Goal: Task Accomplishment & Management: Complete application form

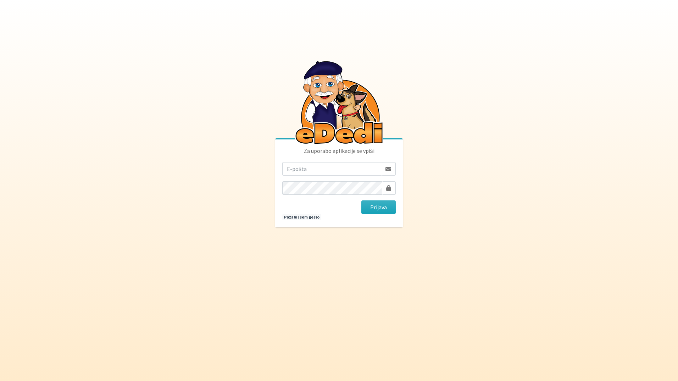
click at [324, 172] on input "email" at bounding box center [331, 168] width 99 height 13
type input "katja.skulj@erps.si"
click at [362, 200] on button "Prijava" at bounding box center [379, 206] width 34 height 13
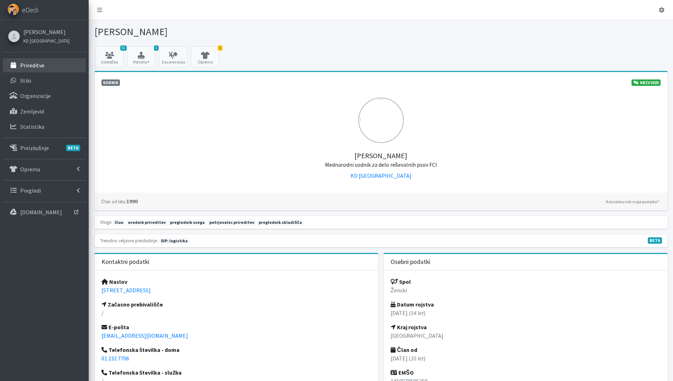
click at [53, 71] on link "Prireditve" at bounding box center [44, 65] width 83 height 14
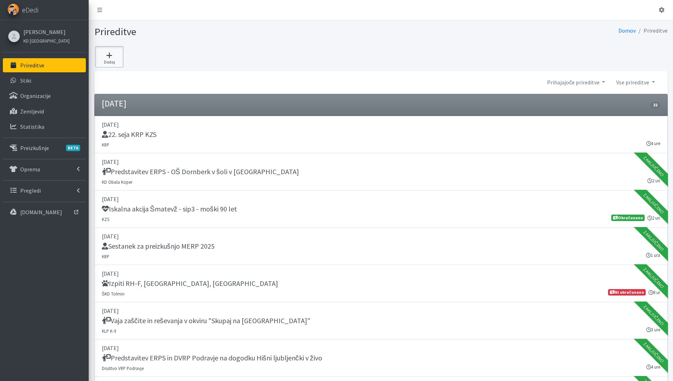
click at [120, 56] on icon at bounding box center [109, 55] width 24 height 7
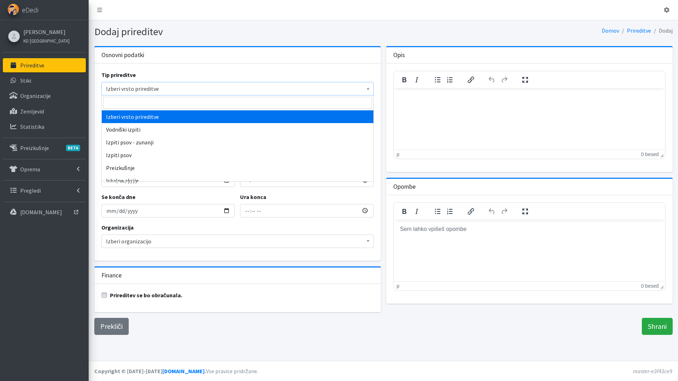
click at [158, 86] on span "Izberi vrsto prireditve" at bounding box center [237, 89] width 263 height 10
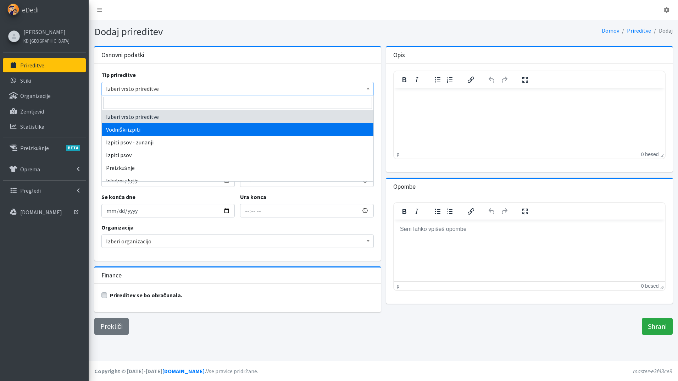
scroll to position [108, 0]
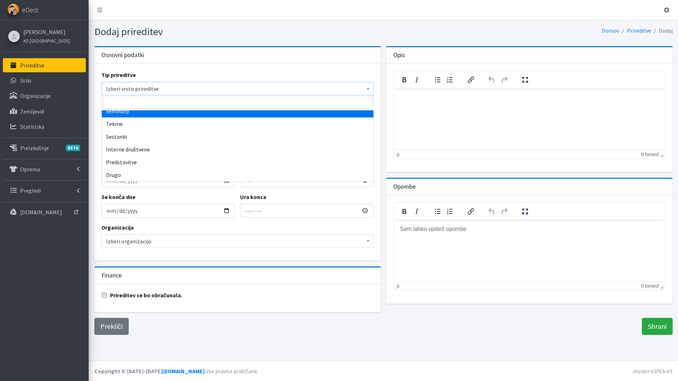
select select "1007"
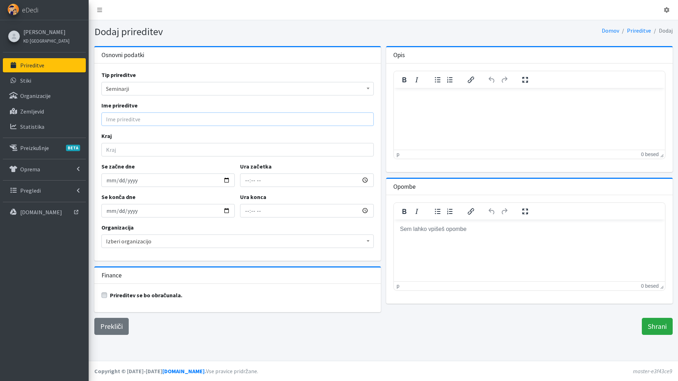
click at [142, 119] on input "Ime prireditve" at bounding box center [237, 118] width 273 height 13
type input "Odnosi z javnostmi III"
click at [153, 158] on div "Tip prireditve Izberi vrsto prireditve Vodniški izpiti Izpiti psov - zunanji Iz…" at bounding box center [237, 162] width 287 height 197
click at [153, 154] on input "Kraj" at bounding box center [237, 149] width 273 height 13
type input "Ig"
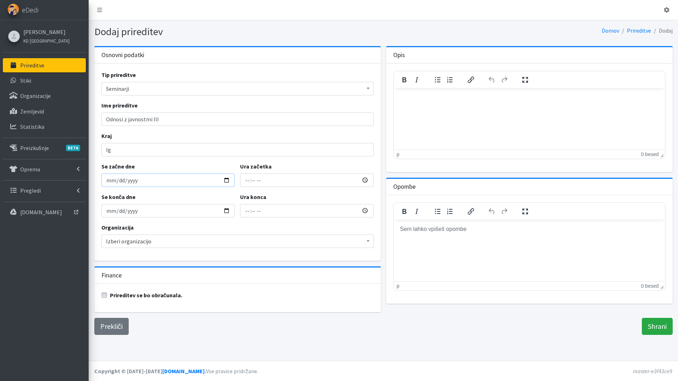
click at [225, 181] on input "Se začne dne" at bounding box center [168, 180] width 134 height 13
click at [228, 181] on input "Se začne dne" at bounding box center [168, 180] width 134 height 13
type input "2025-11-06"
click at [225, 211] on input "2025-11-06" at bounding box center [168, 210] width 134 height 13
type input "2025-11-07"
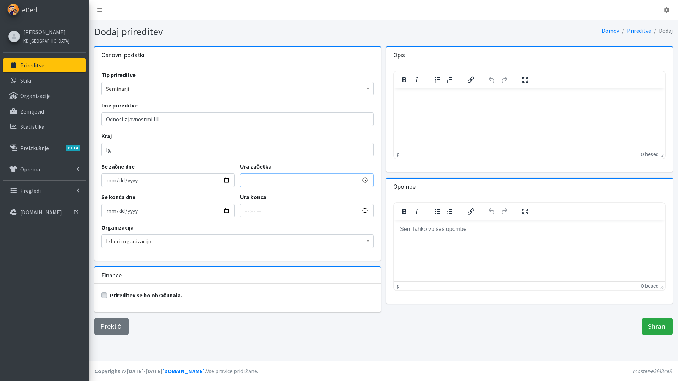
click at [246, 180] on input "Ura začetka" at bounding box center [307, 180] width 134 height 13
type input "15:00"
click at [249, 210] on input "17:00" at bounding box center [307, 210] width 134 height 13
type input "22:00"
click at [150, 242] on span "Izberi organizacijo" at bounding box center [237, 241] width 263 height 10
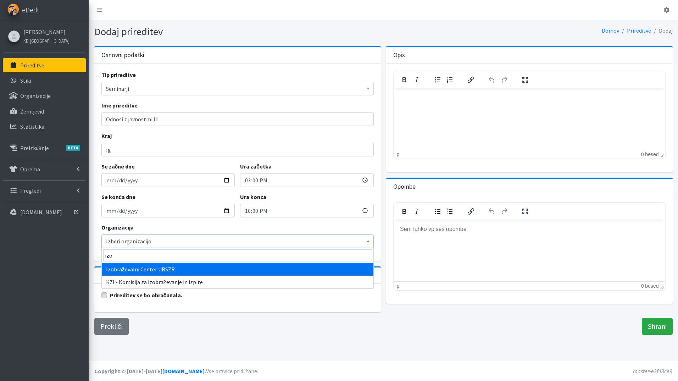
type input "izo"
select select "1013"
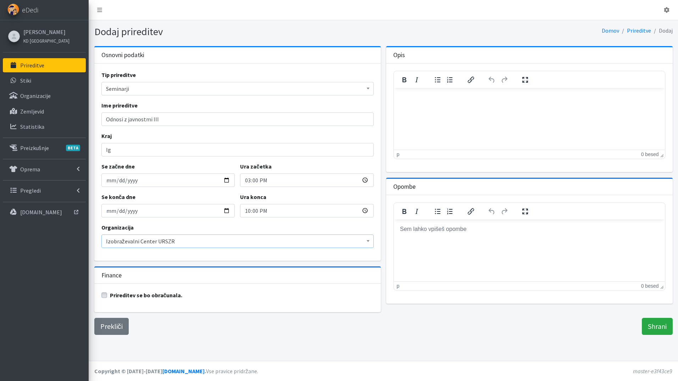
click at [110, 296] on label "Prireditev se bo obračunala." at bounding box center [146, 295] width 73 height 9
click at [104, 296] on input "Prireditev se bo obračunala." at bounding box center [104, 294] width 6 height 7
checkbox input "true"
click at [660, 327] on input "Shrani" at bounding box center [657, 326] width 31 height 17
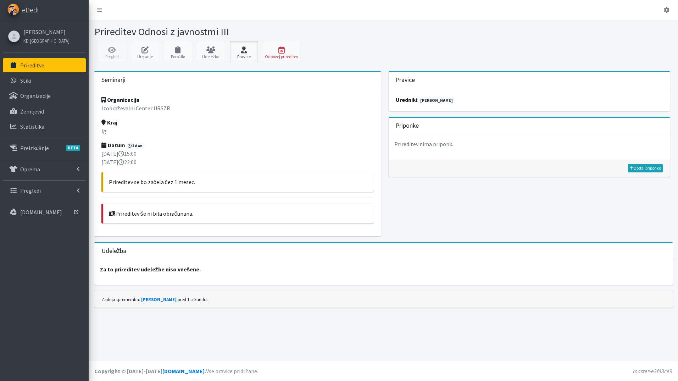
click at [247, 50] on icon at bounding box center [244, 49] width 24 height 7
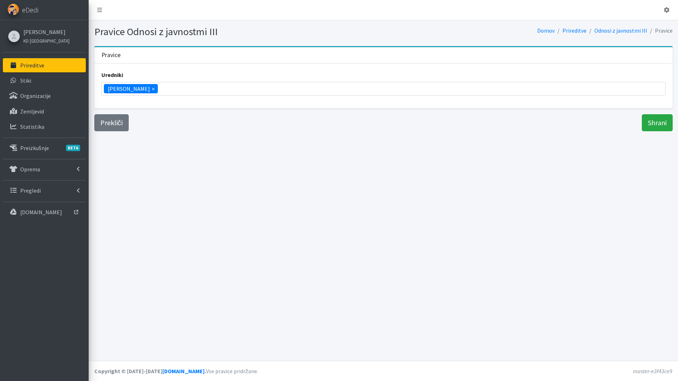
scroll to position [268, 0]
click at [152, 86] on span "×" at bounding box center [153, 88] width 3 height 9
select select
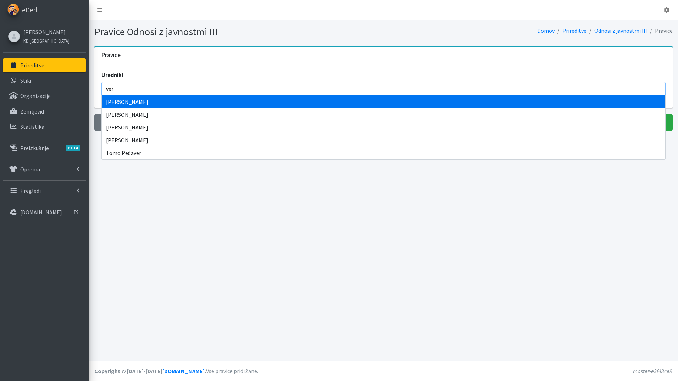
type input "ver"
select select "1013"
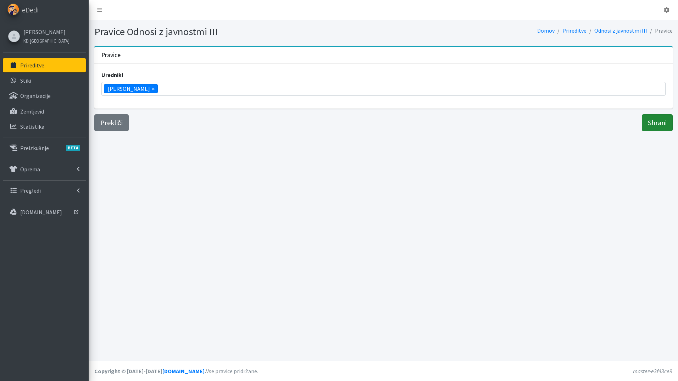
click at [661, 125] on input "Shrani" at bounding box center [657, 122] width 31 height 17
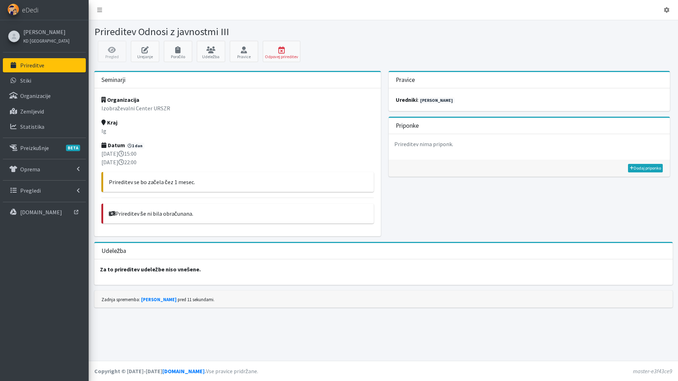
click at [34, 64] on p "Prireditve" at bounding box center [32, 65] width 24 height 7
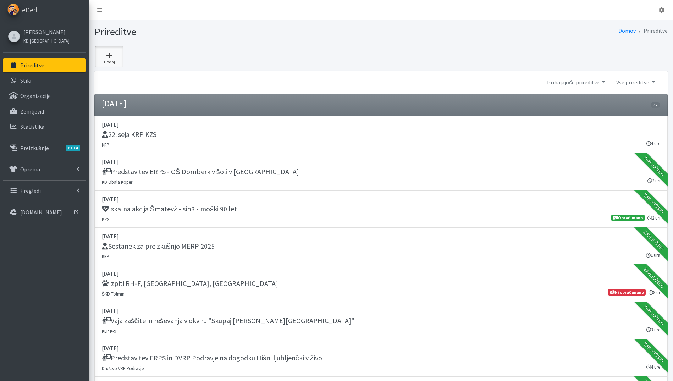
click at [105, 53] on icon at bounding box center [109, 55] width 24 height 7
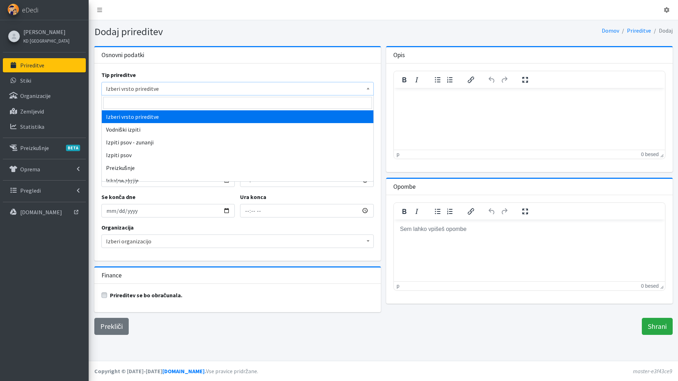
click at [141, 91] on span "Izberi vrsto prireditve" at bounding box center [237, 89] width 263 height 10
type input "vaj"
select select "1004"
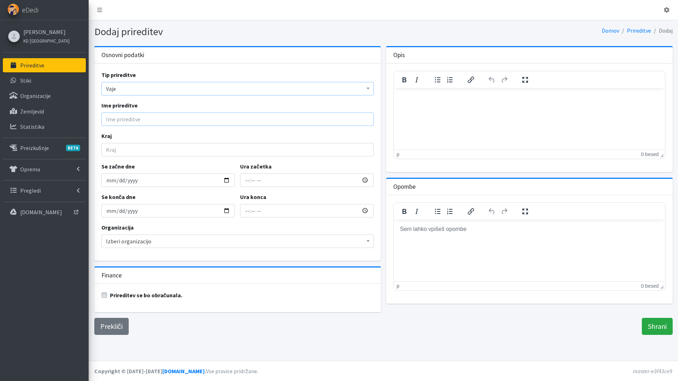
click at [117, 122] on input "Ime prireditve" at bounding box center [237, 118] width 273 height 13
click at [39, 117] on div "Odjavi se eDedi Katja Skulj KD Ljubljana Psi" at bounding box center [339, 190] width 678 height 381
paste input "o Iskanje pogrešane osebe Jelovica 2025"
type input "Vajo Iskanje pogrešane osebe Jelovica 2025"
click at [145, 154] on input "Kraj" at bounding box center [237, 149] width 273 height 13
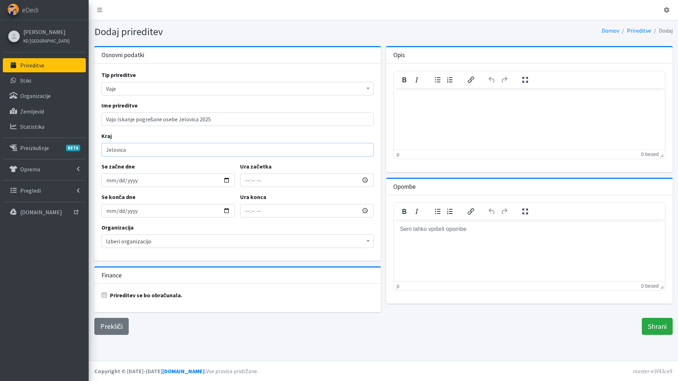
type input "Jelovica"
click at [227, 181] on input "Se začne dne" at bounding box center [168, 180] width 134 height 13
type input "2025-10-04"
click at [226, 210] on input "2025-10-04" at bounding box center [168, 210] width 134 height 13
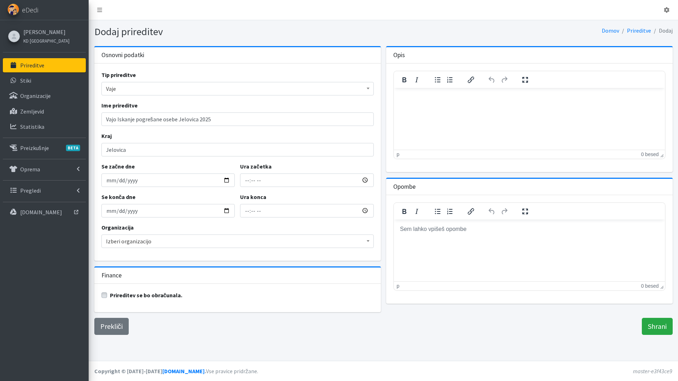
drag, startPoint x: 233, startPoint y: 229, endPoint x: 244, endPoint y: 246, distance: 20.0
click at [233, 229] on div "Organizacija Izberi organizacijo Guardia Di Finanza Italia Rettungshundebrigade…" at bounding box center [237, 235] width 273 height 25
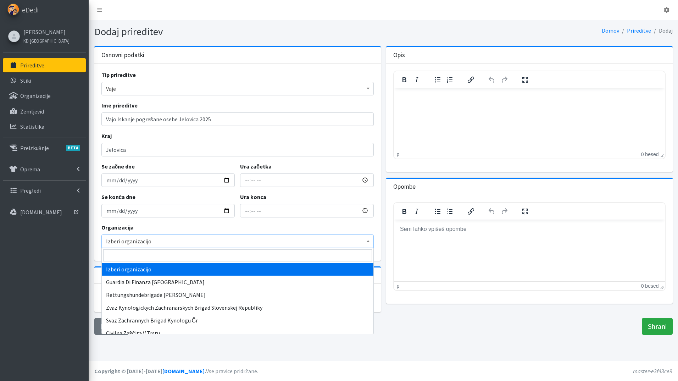
click at [194, 245] on span "Izberi organizacijo" at bounding box center [237, 241] width 263 height 10
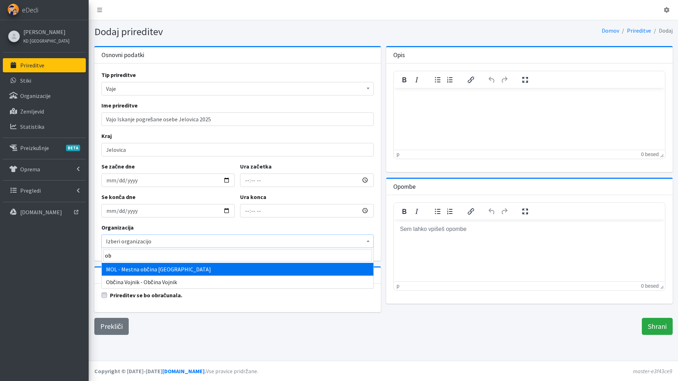
type input "o"
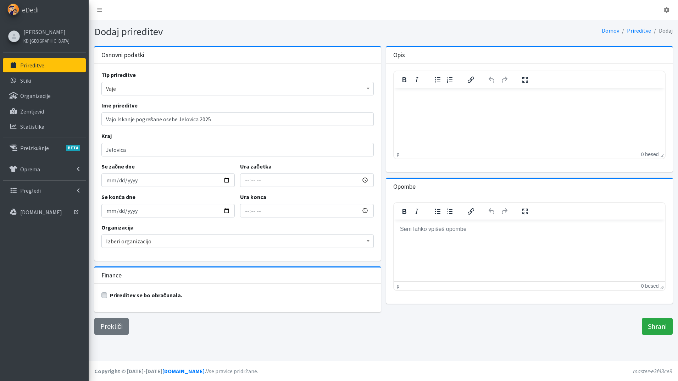
click at [436, 326] on div "Prekliči Shrani" at bounding box center [384, 326] width 584 height 17
click at [108, 327] on link "Prekliči" at bounding box center [111, 326] width 34 height 17
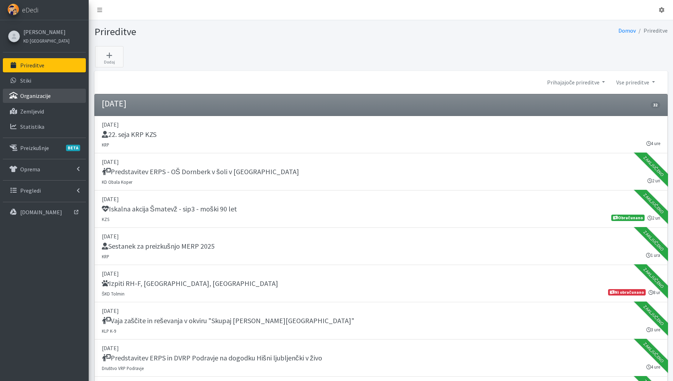
click at [50, 98] on link "Organizacije" at bounding box center [44, 96] width 83 height 14
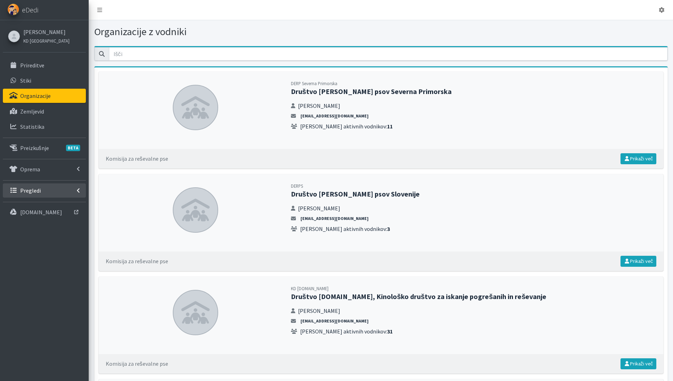
click at [39, 189] on p "Pregledi" at bounding box center [30, 190] width 21 height 7
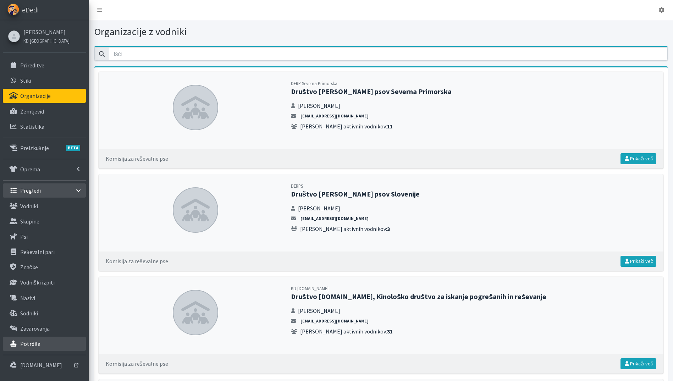
scroll to position [213, 0]
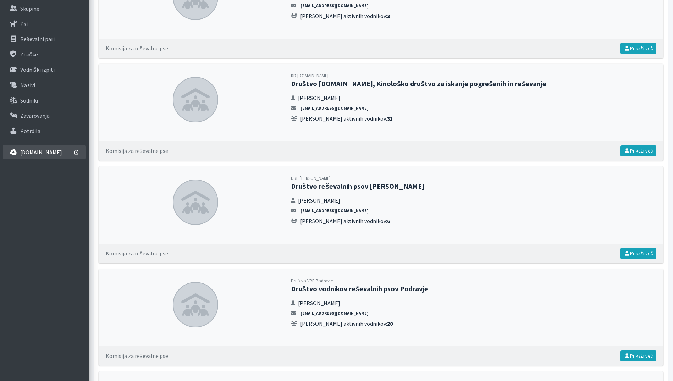
click at [41, 159] on link "[DOMAIN_NAME]" at bounding box center [44, 152] width 83 height 14
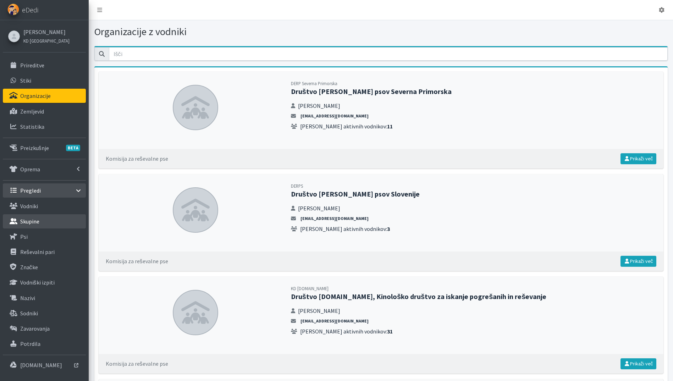
click at [36, 220] on p "Skupine" at bounding box center [29, 221] width 19 height 7
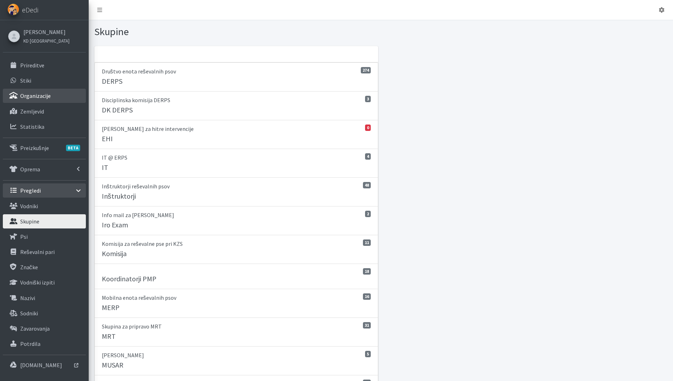
click at [48, 94] on p "Organizacije" at bounding box center [35, 95] width 31 height 7
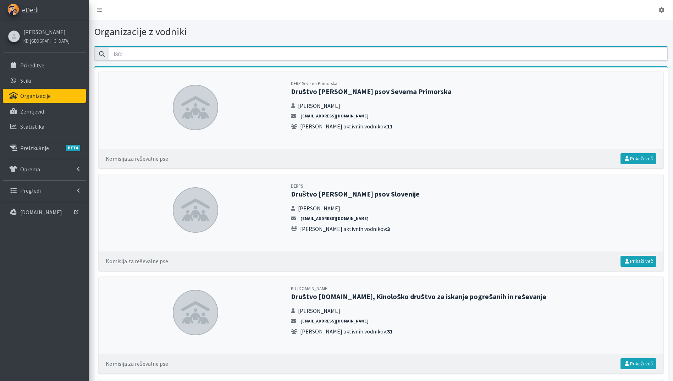
click at [33, 101] on link "Organizacije" at bounding box center [44, 96] width 83 height 14
click at [43, 66] on p "Prireditve" at bounding box center [32, 65] width 24 height 7
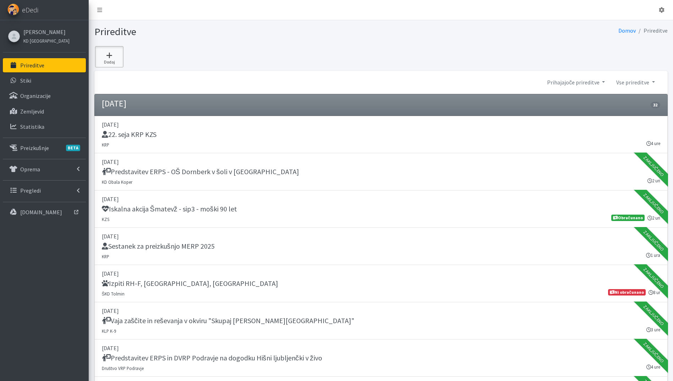
click at [108, 54] on icon at bounding box center [109, 55] width 24 height 7
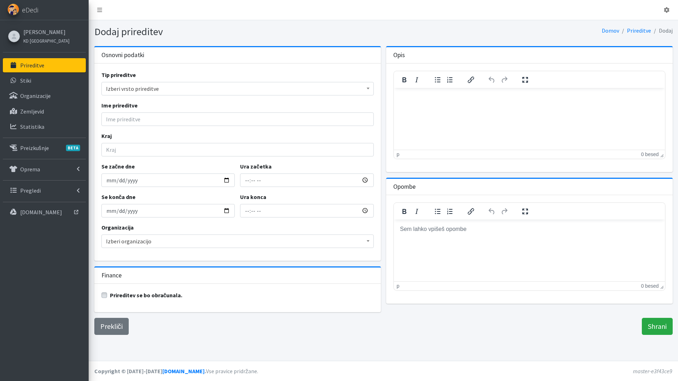
click at [365, 243] on span at bounding box center [368, 240] width 7 height 11
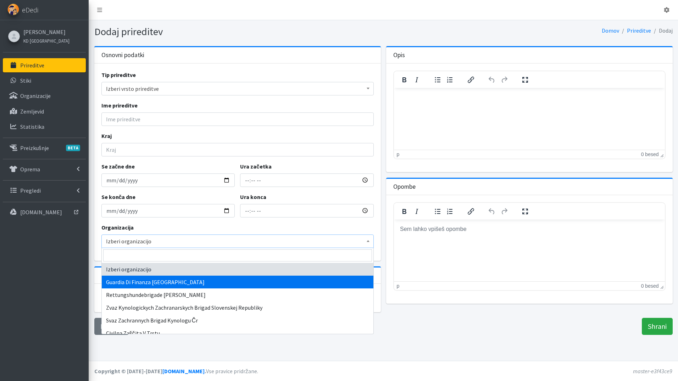
click at [42, 65] on p "Prireditve" at bounding box center [32, 65] width 24 height 7
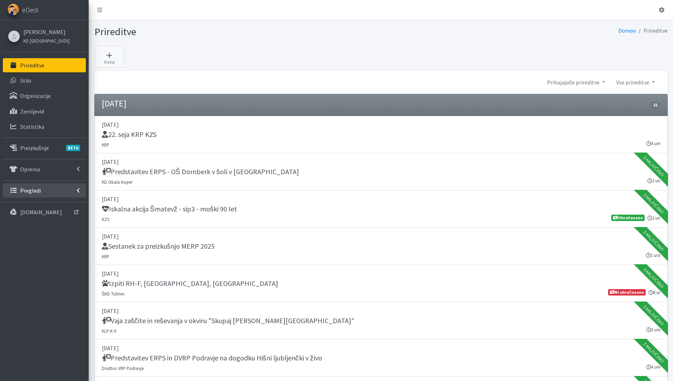
click at [35, 193] on p "Pregledi" at bounding box center [30, 190] width 21 height 7
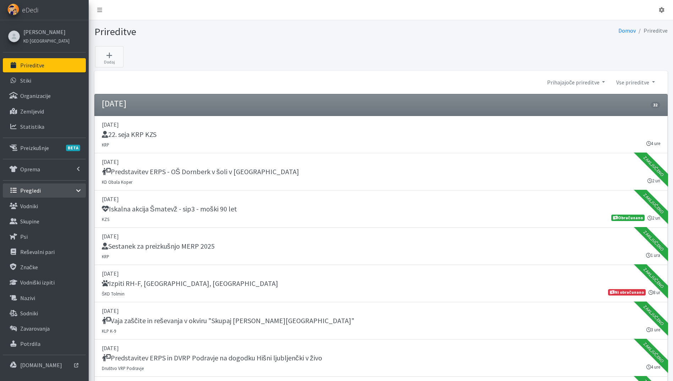
click at [46, 64] on link "Prireditve" at bounding box center [44, 65] width 83 height 14
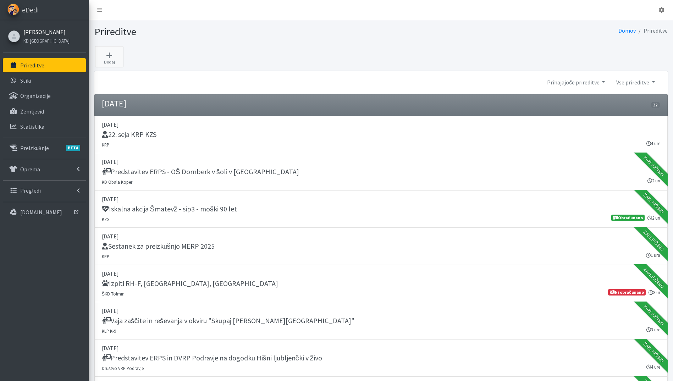
click at [39, 31] on link "[PERSON_NAME]" at bounding box center [46, 32] width 46 height 9
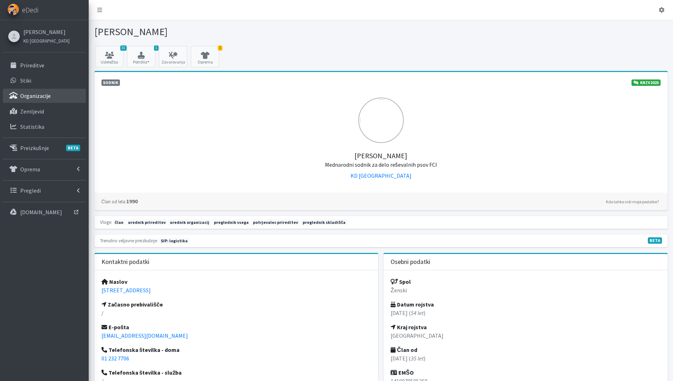
click at [49, 97] on p "Organizacije" at bounding box center [35, 95] width 31 height 7
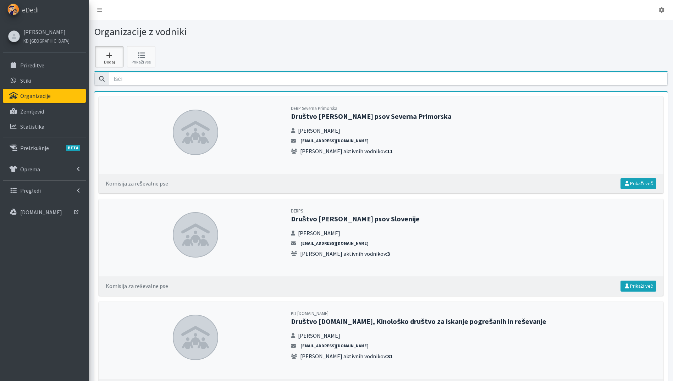
click at [118, 54] on icon at bounding box center [109, 55] width 24 height 7
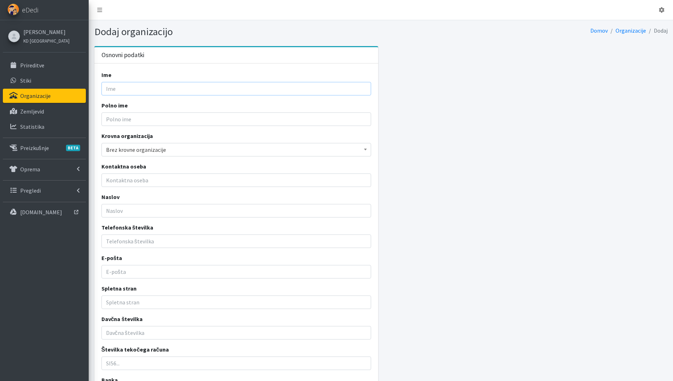
click at [137, 84] on input "Ime" at bounding box center [236, 88] width 270 height 13
drag, startPoint x: 143, startPoint y: 89, endPoint x: -1, endPoint y: 89, distance: 144.8
click at [0, 89] on html "Odjavi se eDedi Katja Skulj KD Ljubljana Prireditve Stiki" at bounding box center [336, 252] width 673 height 504
type input "Občina Bled"
click at [119, 117] on input "Polno ime" at bounding box center [236, 118] width 270 height 13
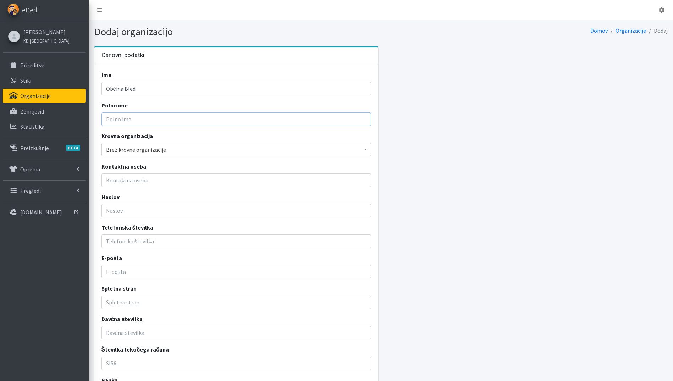
paste input "Občina Bled"
type input "Občina Bled"
click at [124, 148] on span "Brez krovne organizacije" at bounding box center [236, 150] width 261 height 10
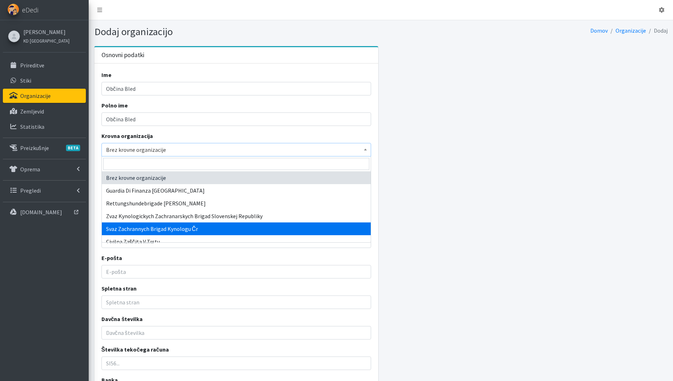
click at [530, 155] on div "Osnovni podatki Ime Občina Bled Polno ime Občina Bled Krovna organizacija Brez …" at bounding box center [381, 256] width 579 height 420
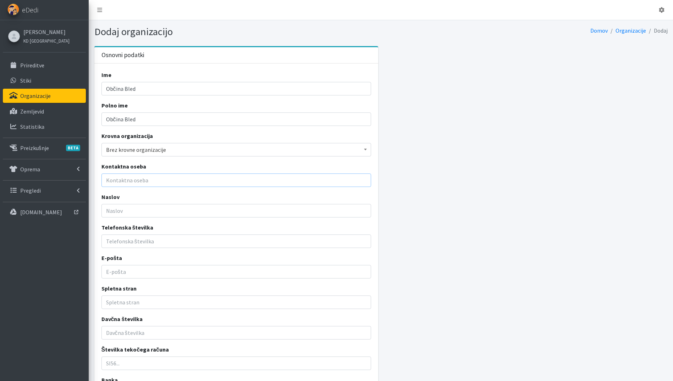
click at [168, 184] on input "Kontaktna oseba" at bounding box center [236, 180] width 270 height 13
click at [133, 210] on input "Naslov" at bounding box center [236, 210] width 270 height 13
paste input "CESTA SVOBODE 13, 4260 Bled"
drag, startPoint x: 123, startPoint y: 209, endPoint x: 100, endPoint y: 207, distance: 22.4
click at [100, 207] on div "Ime Občina Bled Polno ime Občina Bled Krovna organizacija Brez krovne organizac…" at bounding box center [236, 262] width 284 height 397
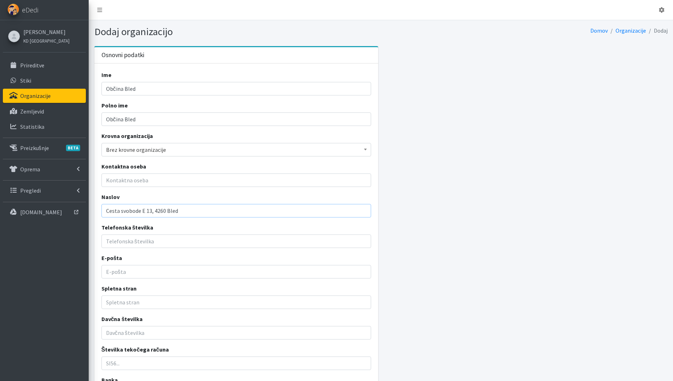
type input "Cesta svobode E 13, 4260 Bled"
click at [141, 245] on input "Telefonska številka" at bounding box center [236, 241] width 270 height 13
paste input "4 575 01 00"
click at [104, 240] on input "4 575 01 00" at bounding box center [236, 241] width 270 height 13
type input "04 575 01 00"
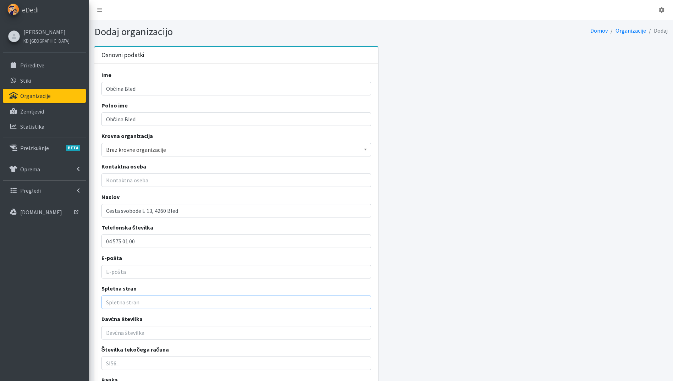
click at [165, 304] on input "Spletna stran" at bounding box center [236, 302] width 270 height 13
paste input "http://obcina.bled.si/"
type input "http://obcina.bled.si/"
click at [152, 273] on input "E-pošta" at bounding box center [236, 271] width 270 height 13
paste input "obcina@bled.si"
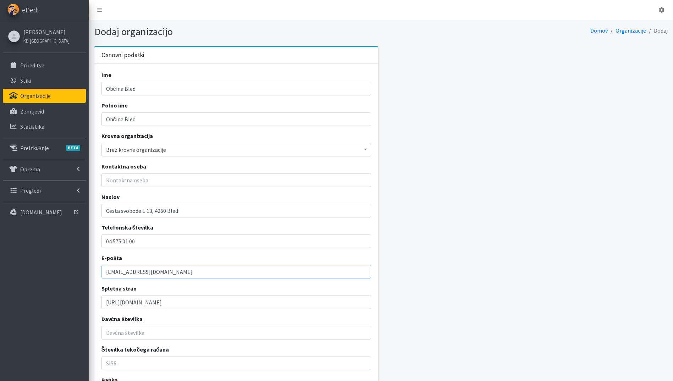
type input "obcina@bled.si"
click at [139, 178] on input "Kontaktna oseba" at bounding box center [236, 180] width 270 height 13
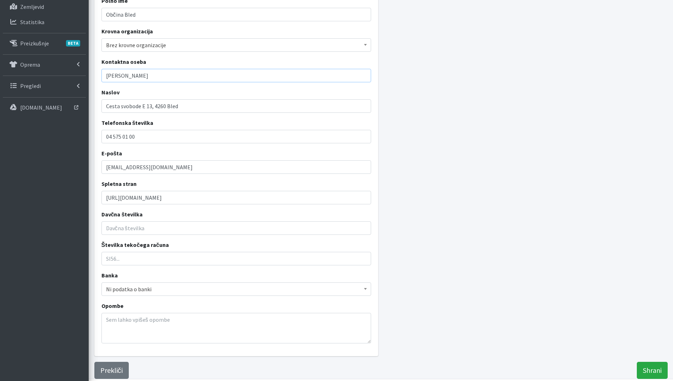
scroll to position [123, 0]
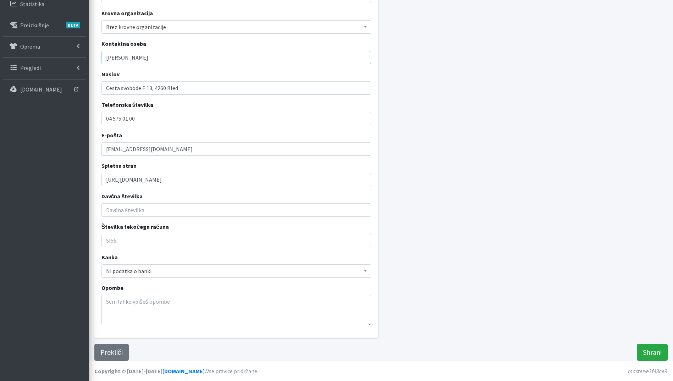
type input "Anton Mežan"
click at [125, 210] on input "Davčna številka" at bounding box center [236, 209] width 270 height 13
paste input "75845687"
type input "75845687"
click at [136, 243] on input "Številka tekočega računa" at bounding box center [236, 240] width 270 height 13
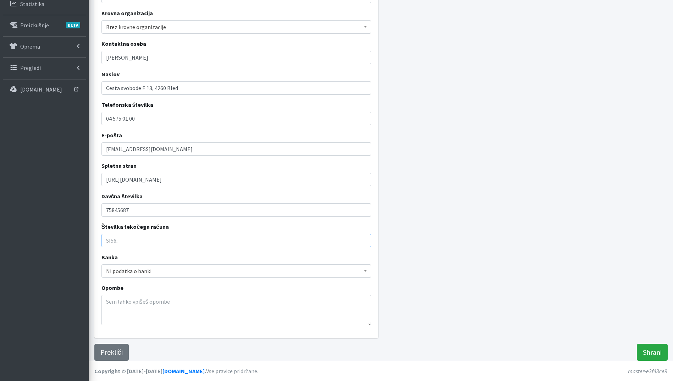
paste input "0120 3010 0007 903"
click at [105, 241] on input "0120 3010 0007 903" at bounding box center [236, 240] width 270 height 13
type input "SI 56 0120 3010 0007 903"
click at [187, 278] on div "Ime Občina Bled Polno ime Občina Bled Krovna organizacija Brez krovne organizac…" at bounding box center [236, 139] width 284 height 397
click at [189, 269] on span "Ni podatka o banki" at bounding box center [236, 271] width 261 height 10
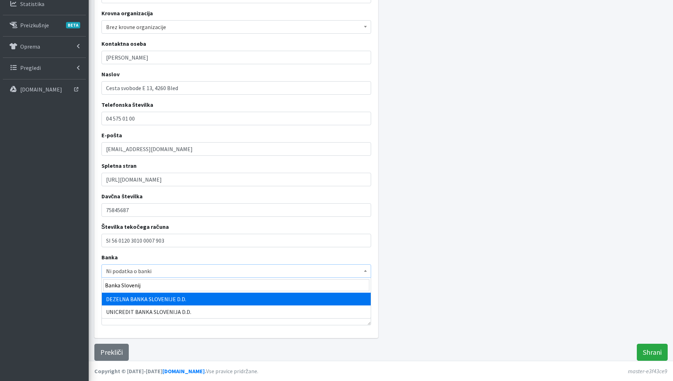
type input "Banka Slovenije"
click at [186, 285] on input "Banka Slovenije" at bounding box center [236, 285] width 266 height 12
click at [215, 326] on div "Ime Občina Bled Polno ime Občina Bled Krovna organizacija Brez krovne organizac…" at bounding box center [236, 139] width 284 height 397
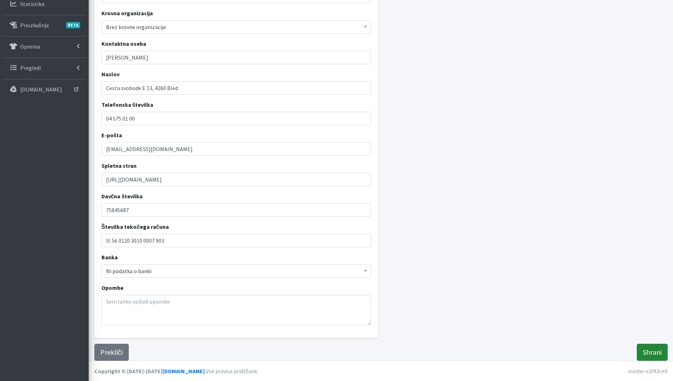
click at [651, 356] on input "Shrani" at bounding box center [652, 352] width 31 height 17
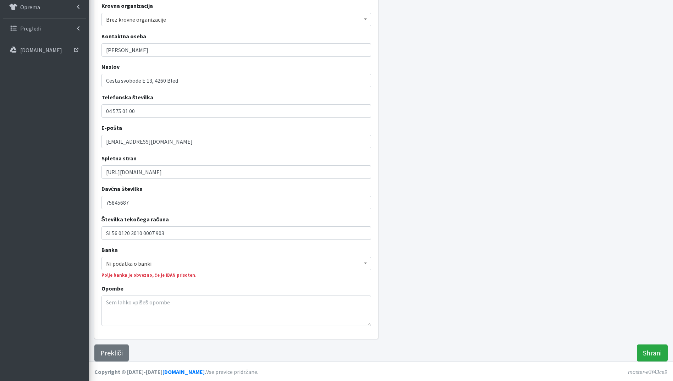
scroll to position [163, 0]
click at [368, 261] on span at bounding box center [365, 262] width 7 height 11
drag, startPoint x: 109, startPoint y: 221, endPoint x: -1, endPoint y: 182, distance: 117.3
click at [0, 182] on html "Odjavi se eDedi Katja Skulj KD Ljubljana Prireditve Stiki" at bounding box center [336, 109] width 673 height 544
click at [662, 352] on input "Shrani" at bounding box center [652, 352] width 31 height 17
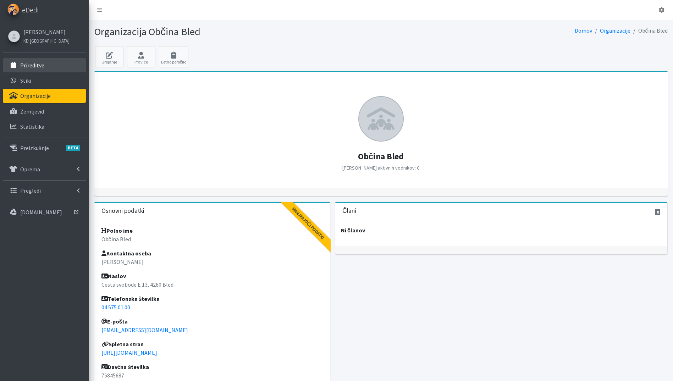
click at [42, 61] on link "Prireditve" at bounding box center [44, 65] width 83 height 14
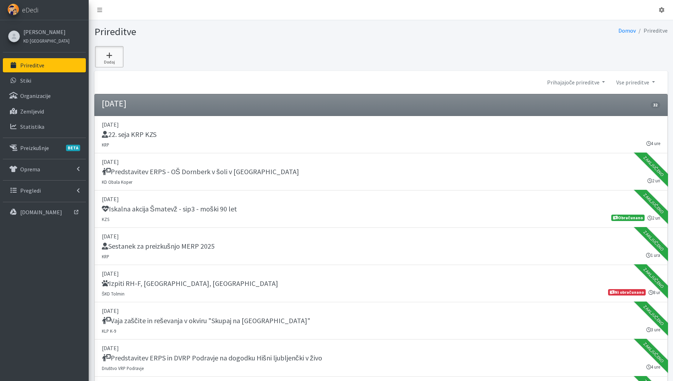
click at [113, 54] on icon at bounding box center [109, 55] width 24 height 7
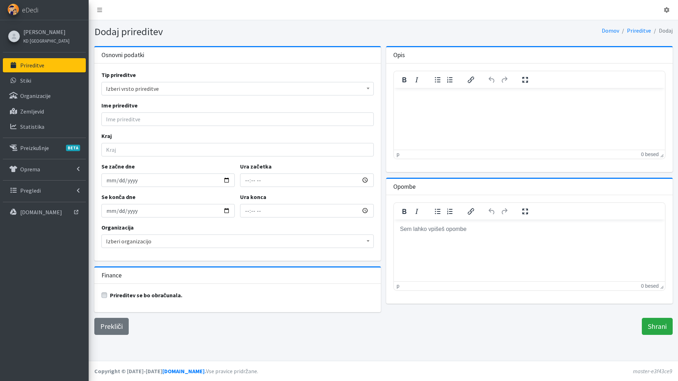
click at [143, 87] on span "Izberi vrsto prireditve" at bounding box center [237, 89] width 263 height 10
type input "vaja"
click at [139, 105] on input "vaja" at bounding box center [237, 103] width 269 height 12
drag, startPoint x: 148, startPoint y: 133, endPoint x: 134, endPoint y: 120, distance: 19.1
click at [149, 133] on div "Kraj" at bounding box center [237, 144] width 273 height 25
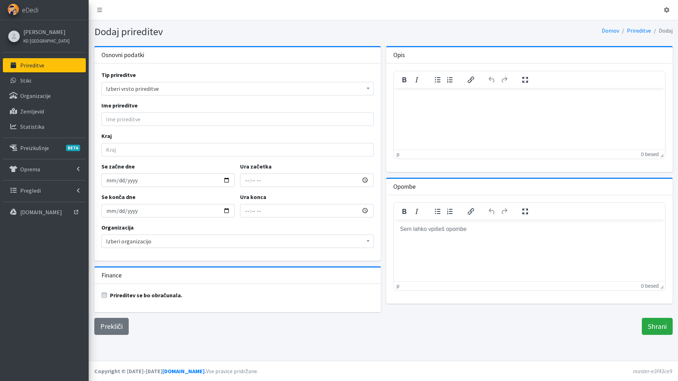
click at [132, 93] on span "Izberi vrsto prireditve" at bounding box center [237, 89] width 263 height 10
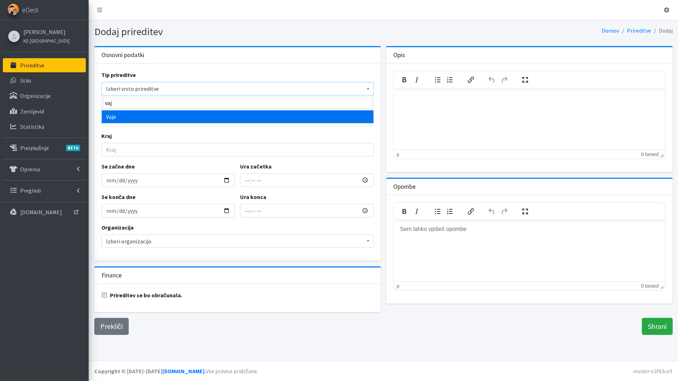
type input "vaj"
select select "1004"
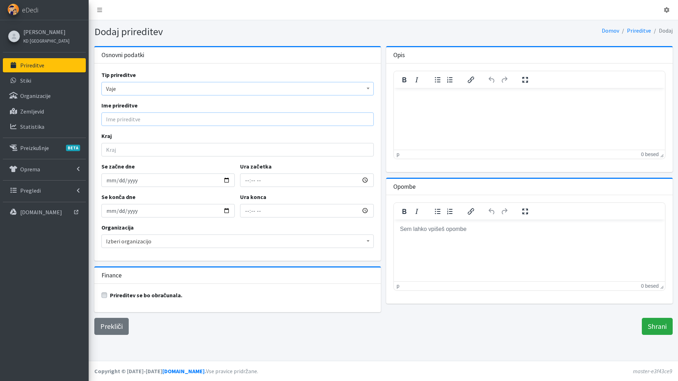
click at [137, 117] on input "Ime prireditve" at bounding box center [237, 118] width 273 height 13
paste input "Vajo Iskanje pogrešane osebe Jelovica 2025"
type input "Vajo Iskanje pogrešane osebe Jelovica 2025"
click at [135, 149] on input "Kraj" at bounding box center [237, 149] width 273 height 13
type input "Jelovica"
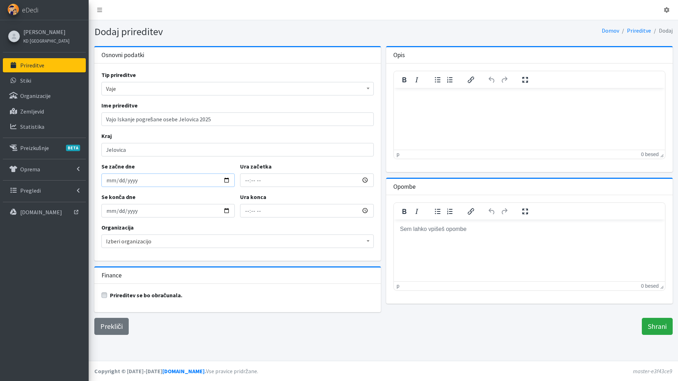
click at [225, 181] on input "Se začne dne" at bounding box center [168, 180] width 134 height 13
type input "2025-10-04"
click at [225, 210] on input "2025-10-04" at bounding box center [168, 210] width 134 height 13
click at [154, 241] on span "Izberi organizacijo" at bounding box center [237, 241] width 263 height 10
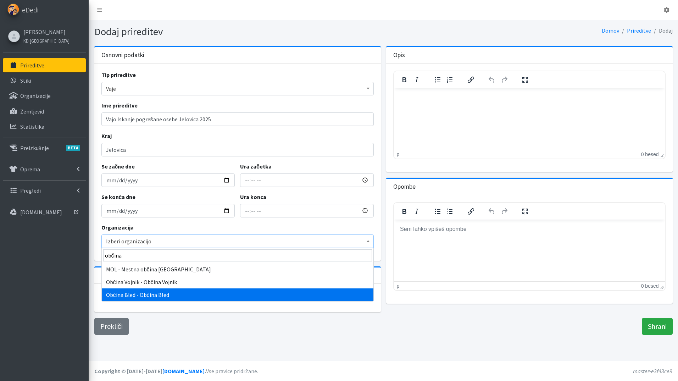
type input "občina"
select select "1113"
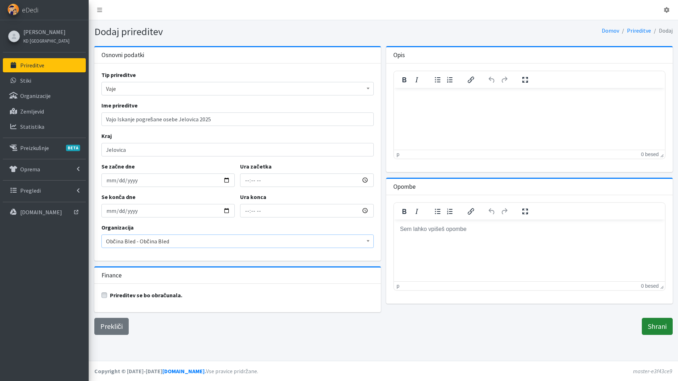
click at [666, 319] on input "Shrani" at bounding box center [657, 326] width 31 height 17
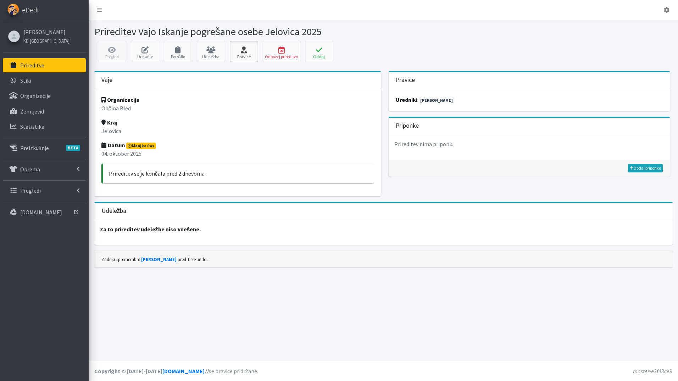
click at [248, 51] on icon at bounding box center [244, 49] width 24 height 7
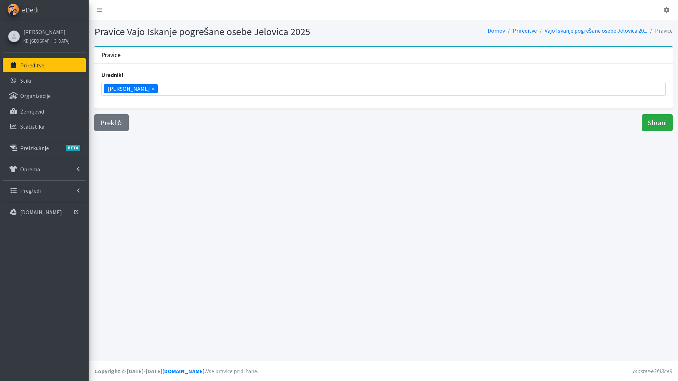
scroll to position [268, 0]
click at [152, 91] on span "×" at bounding box center [153, 88] width 3 height 9
select select
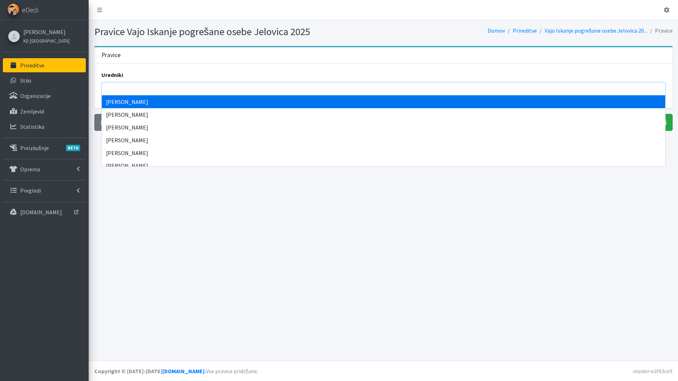
click at [135, 91] on input "search" at bounding box center [386, 88] width 560 height 9
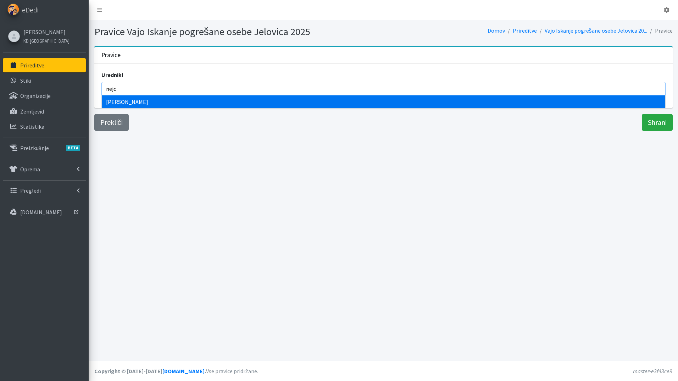
type input "nejc"
select select "1100"
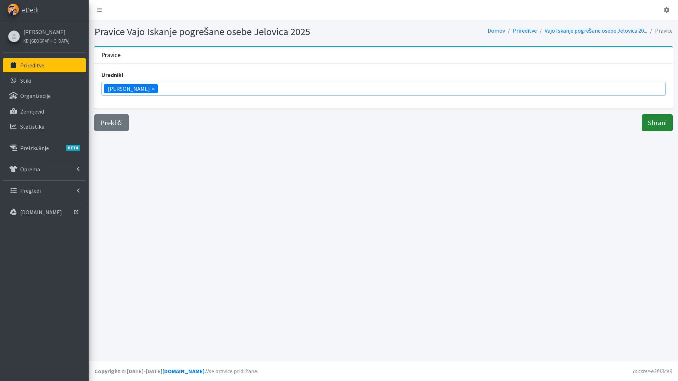
click at [658, 125] on input "Shrani" at bounding box center [657, 122] width 31 height 17
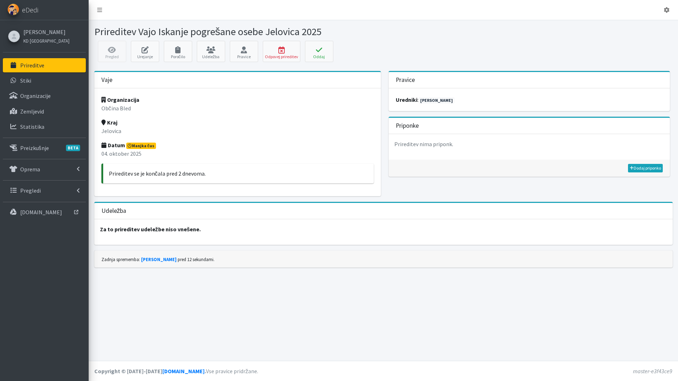
click at [39, 61] on link "Prireditve" at bounding box center [44, 65] width 83 height 14
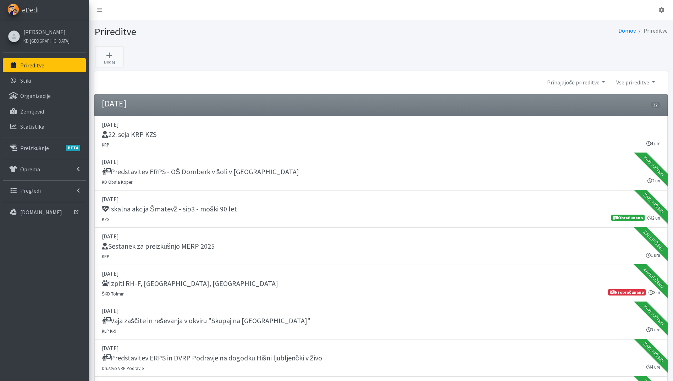
click at [39, 65] on p "Prireditve" at bounding box center [32, 65] width 24 height 7
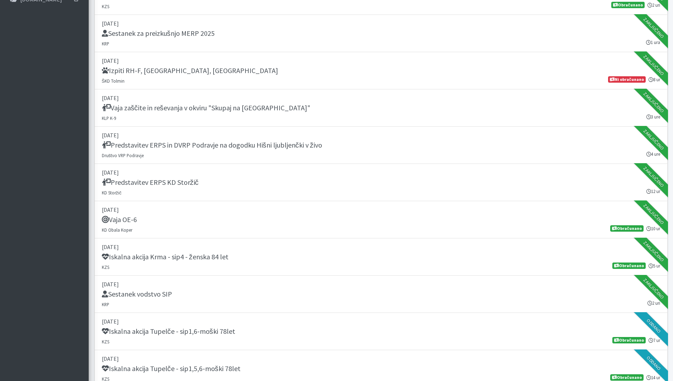
scroll to position [426, 0]
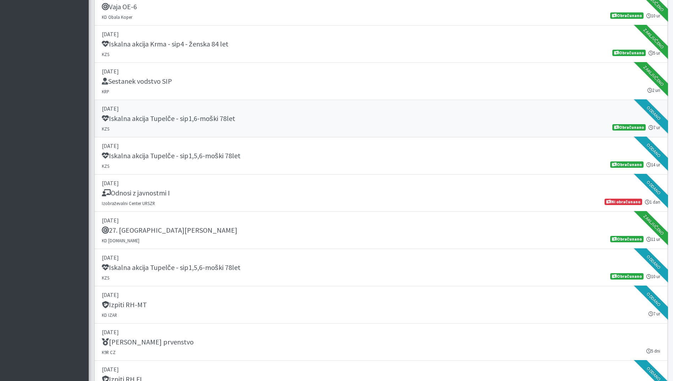
click at [214, 110] on p "[DATE]" at bounding box center [381, 108] width 559 height 9
click at [271, 196] on div "Odnosi z javnostmi I" at bounding box center [381, 194] width 559 height 10
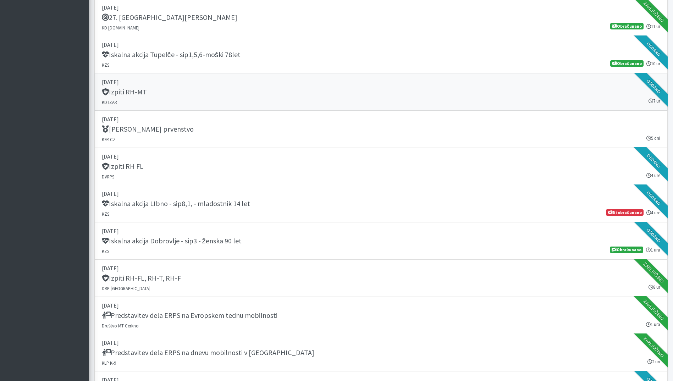
click at [234, 94] on div "Izpiti RH-MT" at bounding box center [381, 93] width 559 height 10
click at [326, 207] on div "Iskalna akcija LIbno - sip8,1, - mladostnik 14 let" at bounding box center [381, 204] width 559 height 10
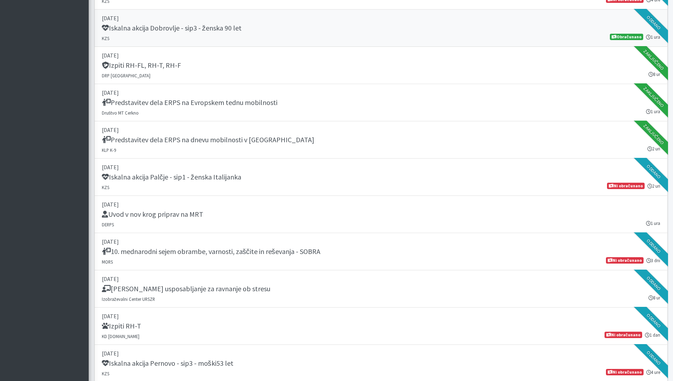
click at [287, 31] on div "Iskalna akcija Dobrovlje - sip3 - ženska 90 let" at bounding box center [381, 29] width 559 height 10
click at [246, 173] on div "Iskalna akcija Palčje - sip1 - ženska Italijanka" at bounding box center [381, 178] width 559 height 10
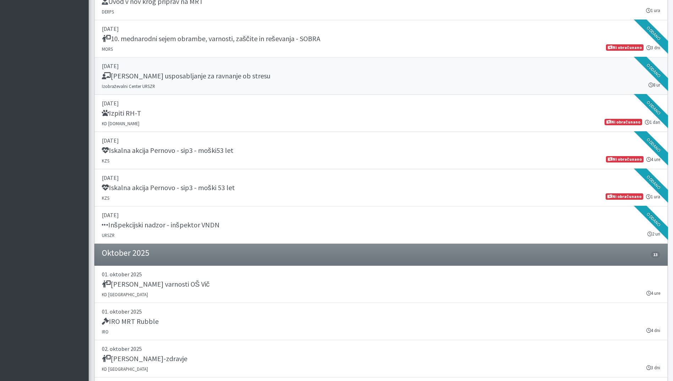
click at [255, 81] on div "Temeljno usposabljanje za ravnanje ob stresu" at bounding box center [381, 77] width 559 height 10
click at [269, 119] on div "Izpiti RH-T" at bounding box center [381, 114] width 559 height 10
click at [263, 155] on div "Iskalna akcija Pernovo - sip3 - moški53 let" at bounding box center [381, 151] width 559 height 10
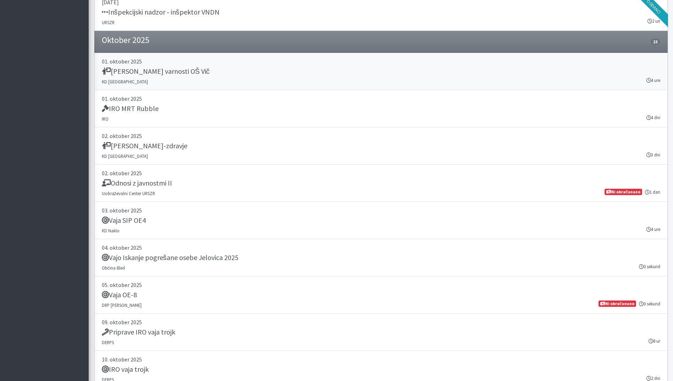
click at [177, 79] on link "01. oktober 2025 Dan varnosti OŠ Vič KD Ljubljana 4 ure" at bounding box center [380, 71] width 573 height 37
click at [189, 119] on link "01. oktober 2025 IRO MRT Rubble IRO 4 dni" at bounding box center [380, 108] width 573 height 37
click at [171, 149] on h5 "Sejem narava-zdravje" at bounding box center [145, 146] width 86 height 9
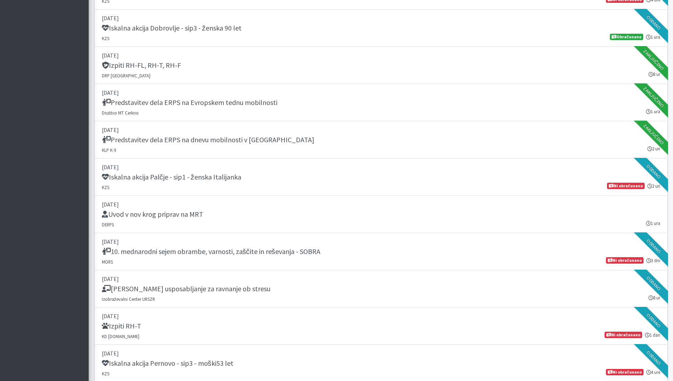
scroll to position [639, 0]
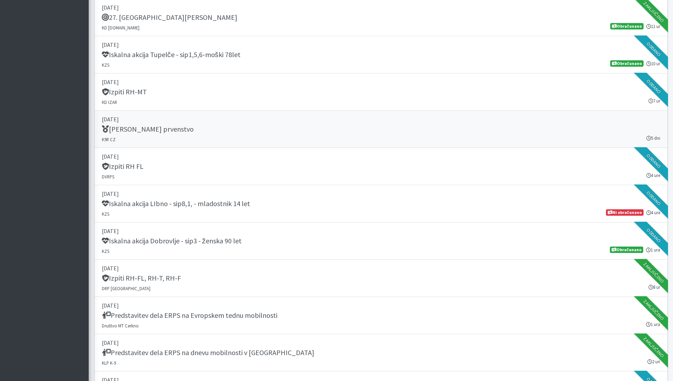
click at [240, 132] on div "[PERSON_NAME] prvenstvo" at bounding box center [381, 130] width 559 height 10
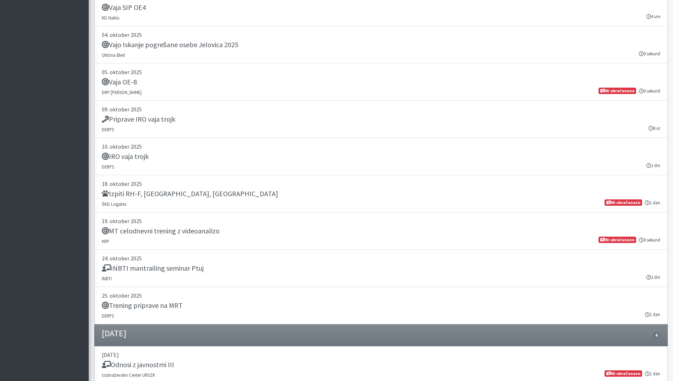
scroll to position [1277, 0]
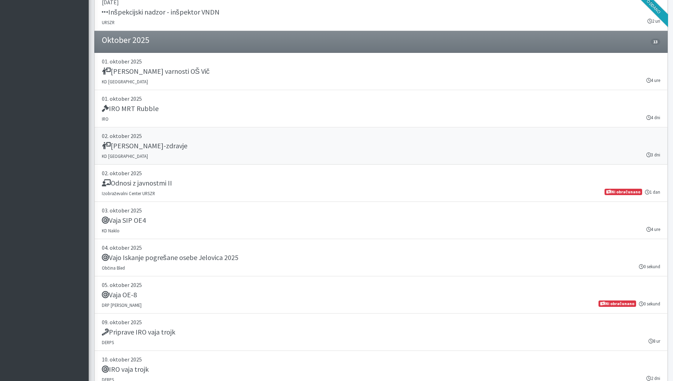
click at [217, 145] on div "[PERSON_NAME]-zdravje" at bounding box center [381, 147] width 559 height 10
click at [207, 179] on div "Odnosi z javnostmi II" at bounding box center [381, 184] width 559 height 10
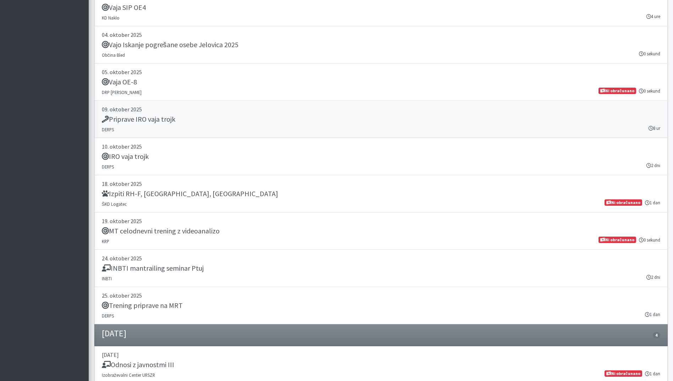
click at [179, 125] on link "09. oktober 2025 Priprave IRO vaja trojk DERPS 8 ur" at bounding box center [380, 119] width 573 height 37
click at [176, 163] on link "10. oktober 2025 IRO vaja trojk DERPS 2 dni" at bounding box center [380, 156] width 573 height 37
click at [168, 308] on h5 "Trening priprave na MRT" at bounding box center [142, 305] width 81 height 9
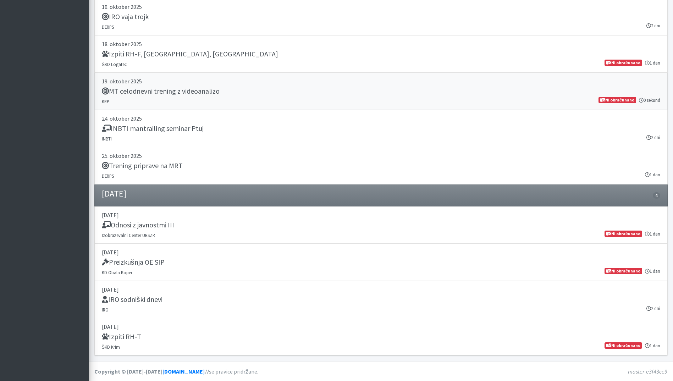
scroll to position [1631, 0]
click at [160, 303] on div "IRO sodniški dnevi" at bounding box center [381, 300] width 559 height 10
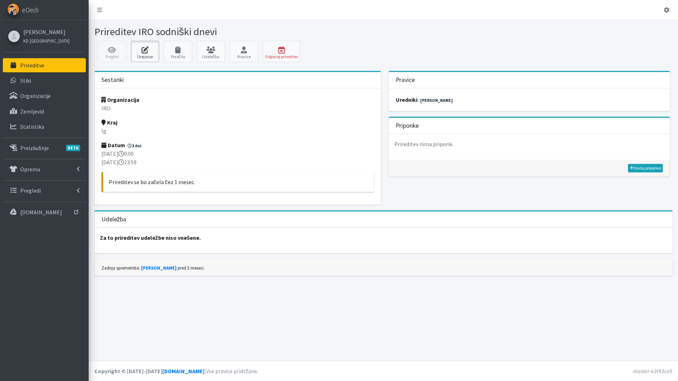
click at [152, 49] on icon at bounding box center [145, 49] width 24 height 7
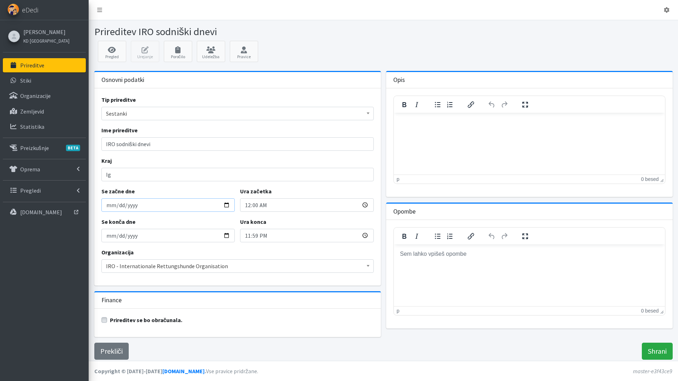
click at [226, 204] on input "[DATE]" at bounding box center [168, 204] width 134 height 13
type input "[DATE]"
click at [661, 345] on input "Shrani" at bounding box center [657, 351] width 31 height 17
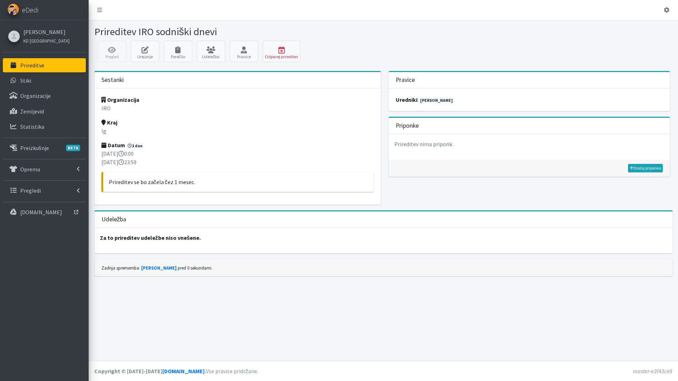
click at [43, 64] on p "Prireditve" at bounding box center [32, 65] width 24 height 7
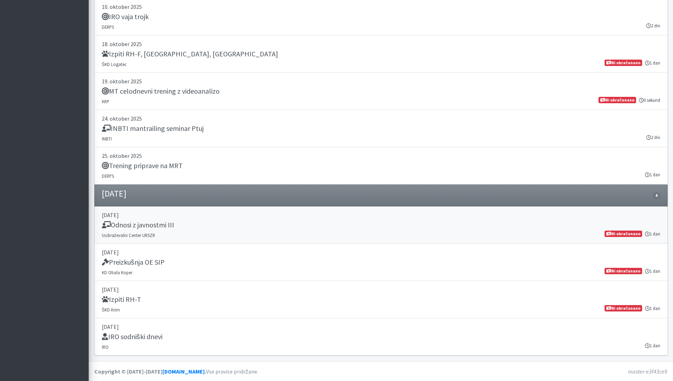
scroll to position [1631, 0]
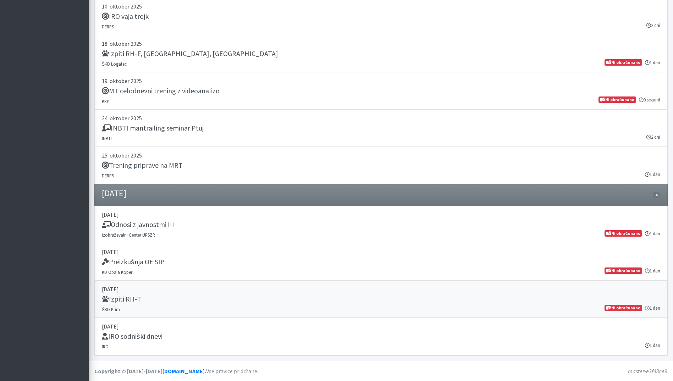
click at [180, 298] on div "Izpiti RH-T" at bounding box center [381, 300] width 559 height 10
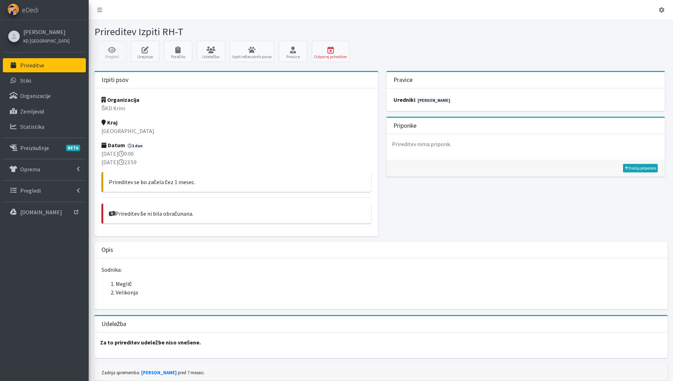
click at [53, 62] on link "Prireditve" at bounding box center [44, 65] width 83 height 14
